Goal: Task Accomplishment & Management: Manage account settings

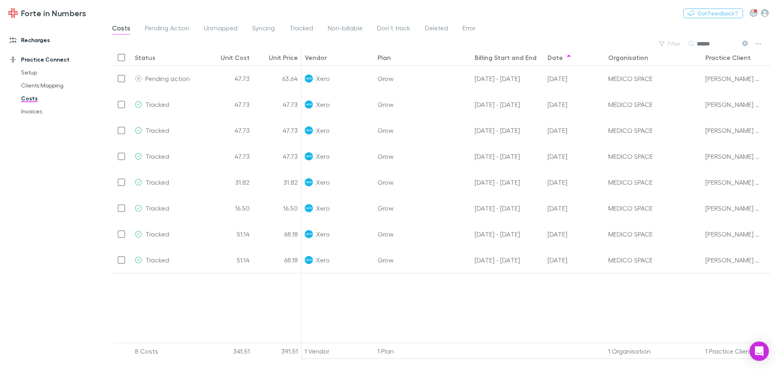
drag, startPoint x: 939, startPoint y: 2, endPoint x: 33, endPoint y: 42, distance: 906.6
click at [33, 42] on link "Recharges" at bounding box center [56, 40] width 108 height 13
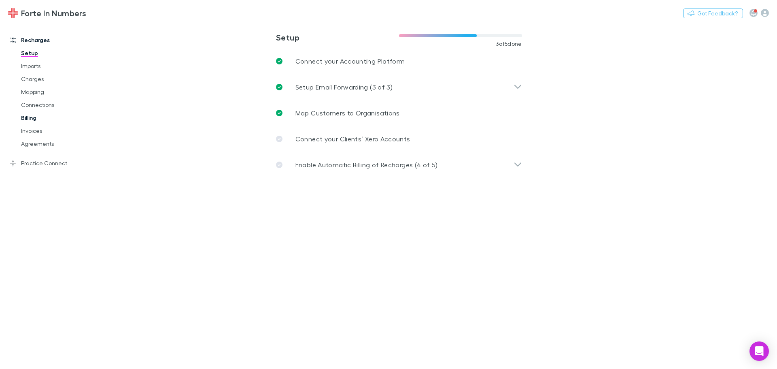
click at [33, 121] on link "Billing" at bounding box center [61, 117] width 96 height 13
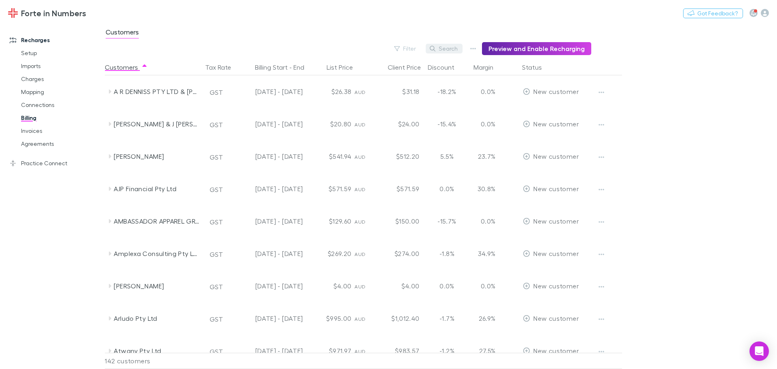
click at [447, 49] on button "Search" at bounding box center [444, 49] width 37 height 10
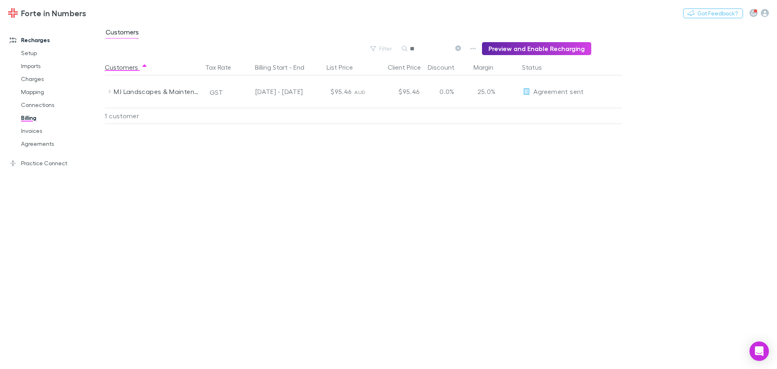
type input "**"
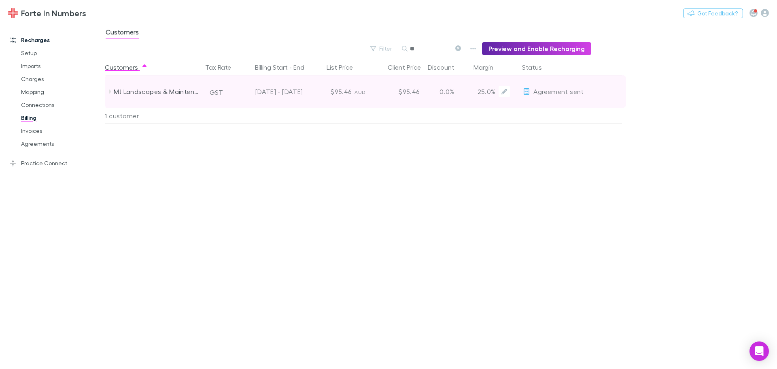
click at [557, 91] on span "Agreement sent" at bounding box center [558, 91] width 50 height 8
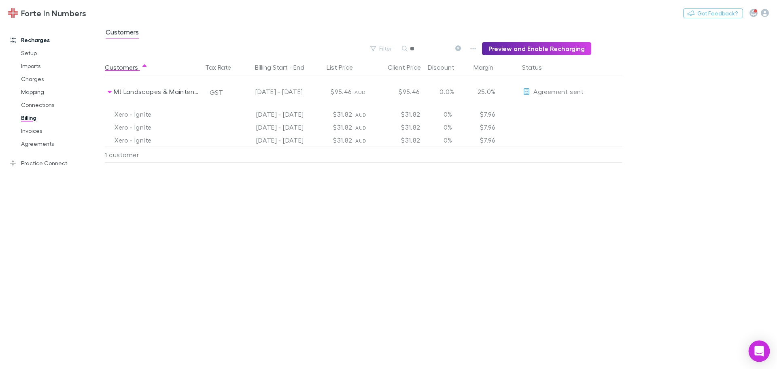
click at [765, 354] on div "Open Intercom Messenger" at bounding box center [758, 350] width 21 height 21
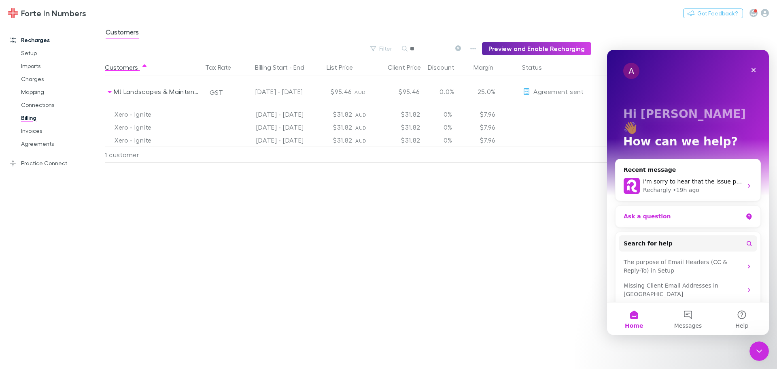
click at [678, 212] on div "Ask a question" at bounding box center [682, 216] width 119 height 8
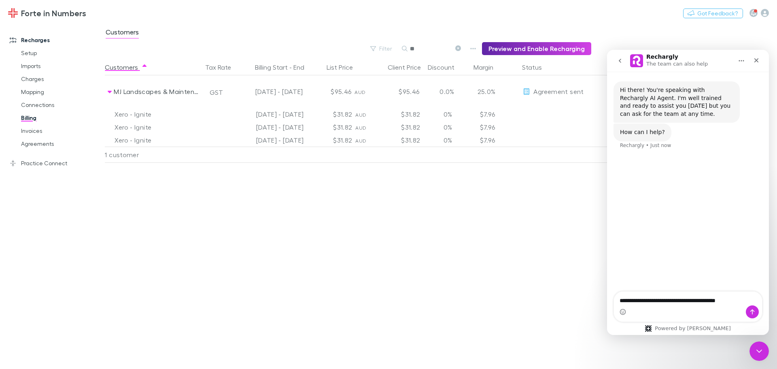
type textarea "**********"
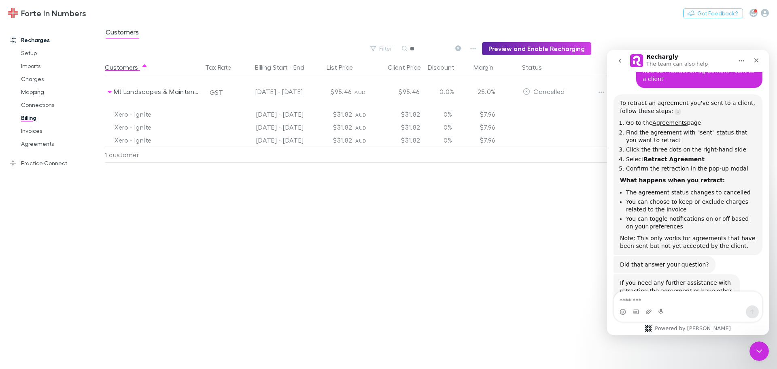
scroll to position [103, 0]
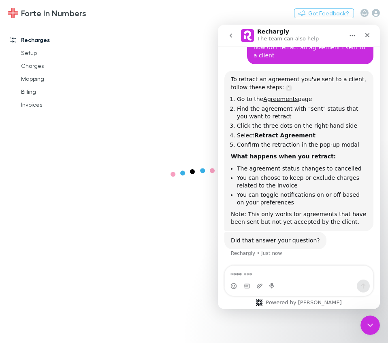
scroll to position [84, 0]
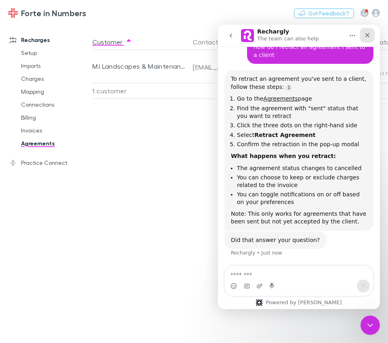
click at [367, 32] on icon "Close" at bounding box center [367, 35] width 6 height 6
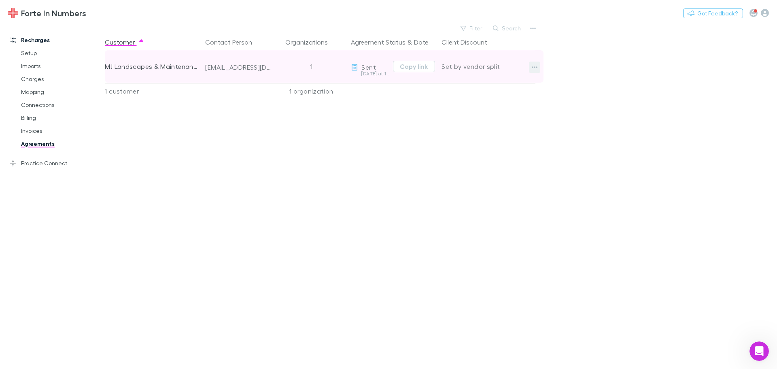
click at [536, 67] on icon "button" at bounding box center [535, 67] width 6 height 2
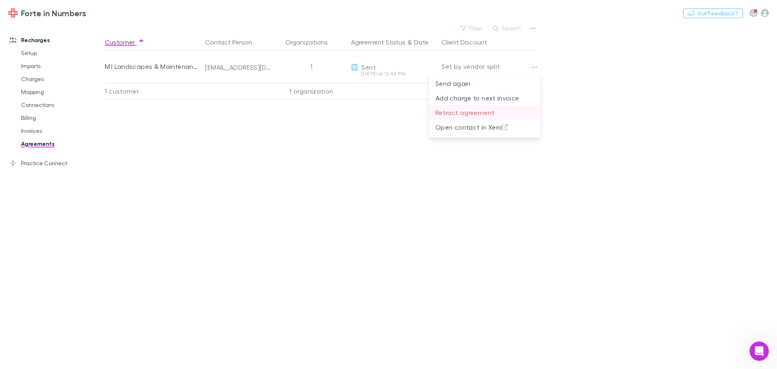
click at [482, 112] on p "Retract agreement" at bounding box center [484, 113] width 98 height 10
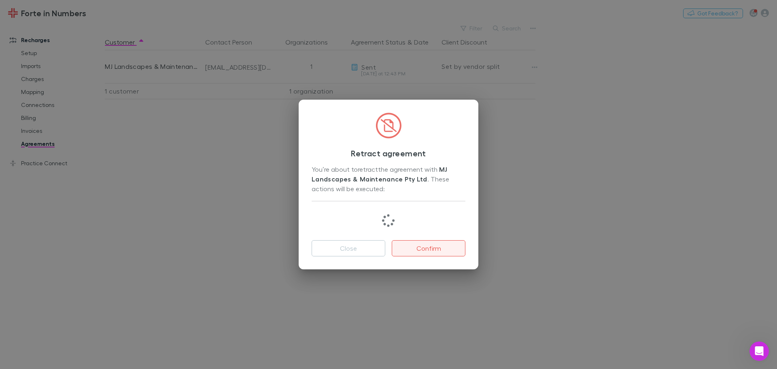
click at [430, 249] on button "Confirm" at bounding box center [429, 248] width 74 height 16
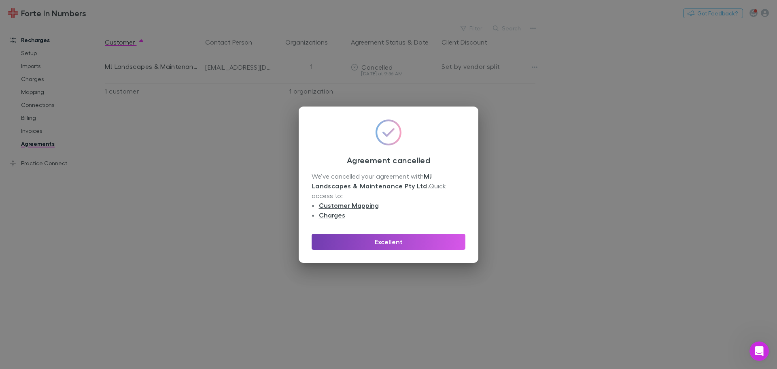
click at [425, 239] on button "Excellent" at bounding box center [388, 241] width 154 height 16
